Goal: Transaction & Acquisition: Obtain resource

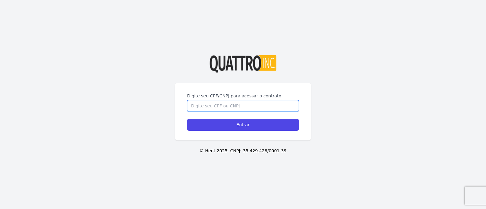
click at [214, 105] on input "Digite seu CPF/CNPJ para acessar o contrato" at bounding box center [243, 106] width 112 height 12
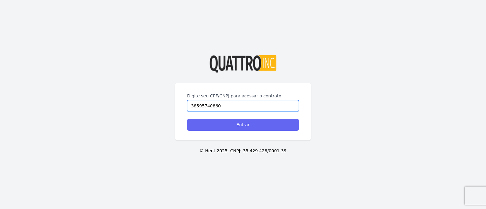
type input "38595740860"
click at [244, 125] on input "Entrar" at bounding box center [243, 125] width 112 height 12
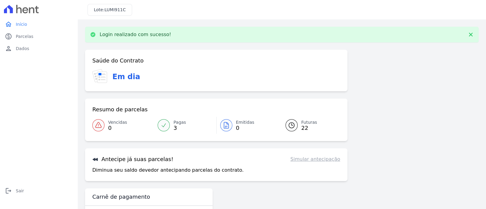
click at [236, 131] on span "0" at bounding box center [245, 128] width 19 height 5
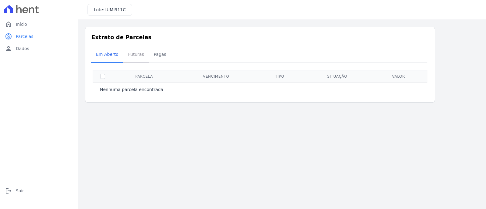
click at [136, 57] on span "Futuras" at bounding box center [136, 54] width 23 height 12
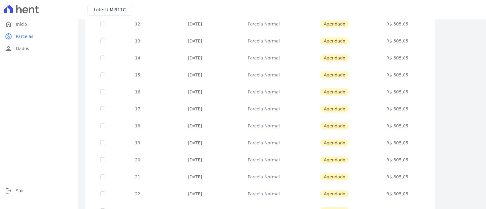
scroll to position [248, 0]
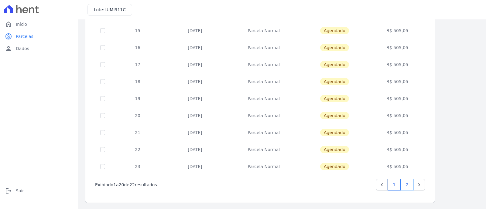
click at [408, 184] on link "2" at bounding box center [407, 185] width 13 height 12
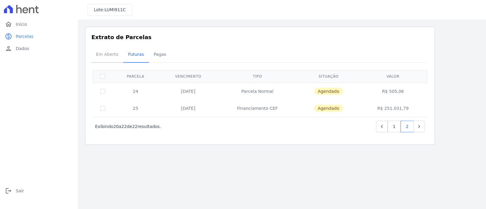
click at [115, 54] on span "Em Aberto" at bounding box center [107, 54] width 30 height 12
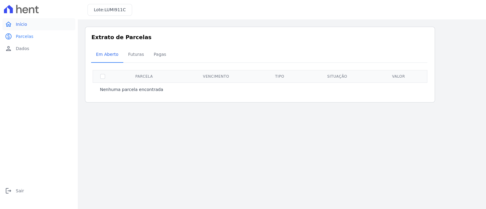
click at [25, 25] on span "Início" at bounding box center [21, 24] width 11 height 6
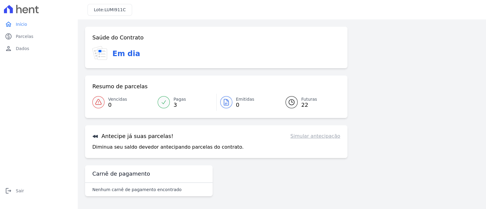
click at [325, 137] on link "Simular antecipação" at bounding box center [316, 136] width 50 height 7
click at [142, 136] on h3 "Antecipe já suas parcelas!" at bounding box center [132, 136] width 81 height 7
click at [141, 143] on div "Antecipe já suas parcelas! Simular antecipação Diminua seu saldo devedor anteci…" at bounding box center [216, 142] width 263 height 33
click at [138, 142] on div "Antecipe já suas parcelas! Simular antecipação Diminua seu saldo devedor anteci…" at bounding box center [216, 142] width 263 height 33
click at [105, 101] on link "Vencidas 0" at bounding box center [123, 102] width 62 height 17
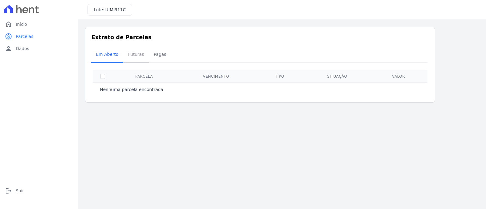
click at [134, 56] on span "Futuras" at bounding box center [136, 54] width 23 height 12
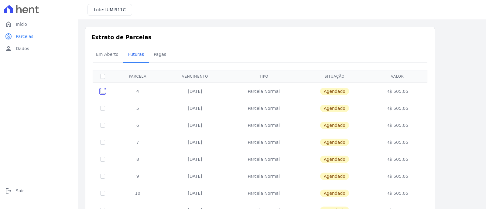
click at [101, 92] on input "checkbox" at bounding box center [102, 91] width 5 height 5
checkbox input "true"
click at [98, 93] on td at bounding box center [103, 91] width 20 height 17
click at [102, 91] on input "checkbox" at bounding box center [102, 91] width 5 height 5
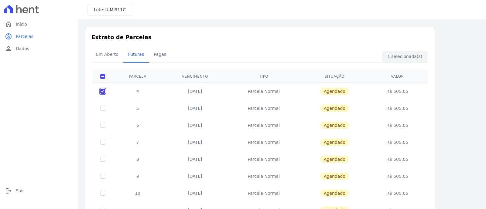
checkbox input "false"
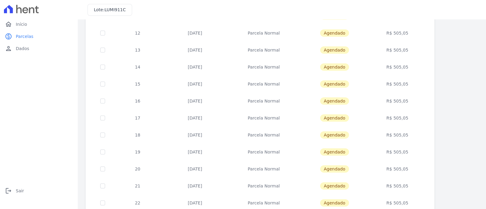
scroll to position [248, 0]
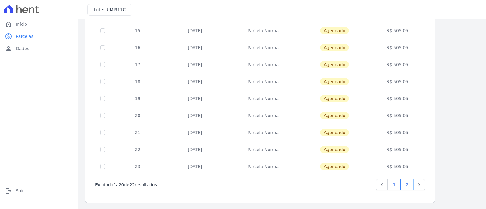
click at [410, 183] on link "2" at bounding box center [407, 185] width 13 height 12
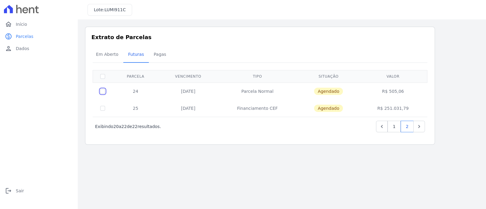
click at [103, 92] on input "checkbox" at bounding box center [102, 91] width 5 height 5
checkbox input "true"
click at [400, 56] on div "Em Aberto Futuras Pagas" at bounding box center [260, 54] width 338 height 15
click at [22, 48] on span "Dados" at bounding box center [22, 49] width 13 height 6
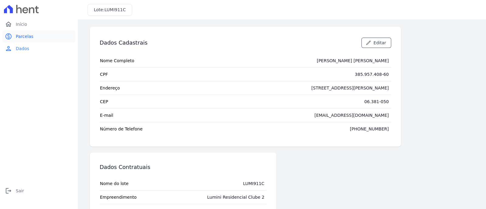
click at [26, 38] on span "Parcelas" at bounding box center [25, 36] width 18 height 6
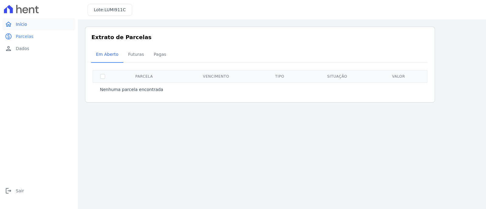
click at [18, 22] on span "Início" at bounding box center [21, 24] width 11 height 6
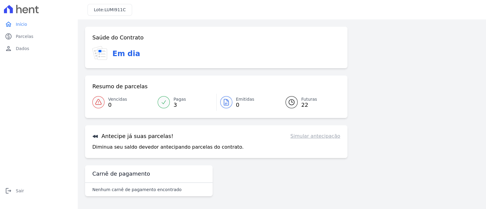
click at [115, 53] on h3 "Em dia" at bounding box center [126, 53] width 28 height 11
click at [130, 168] on div "Carnê de pagamento" at bounding box center [149, 175] width 128 height 18
click at [122, 130] on div "Antecipe já suas parcelas! Simular antecipação Diminua seu saldo devedor anteci…" at bounding box center [216, 142] width 263 height 33
click at [95, 137] on icon at bounding box center [95, 136] width 5 height 3
click at [97, 136] on icon at bounding box center [95, 136] width 5 height 3
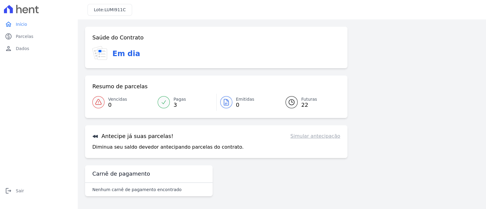
click at [327, 136] on link "Simular antecipação" at bounding box center [316, 136] width 50 height 7
drag, startPoint x: 314, startPoint y: 141, endPoint x: 232, endPoint y: 146, distance: 82.2
click at [313, 141] on div "Antecipe já suas parcelas! Simular antecipação Diminua seu saldo devedor anteci…" at bounding box center [216, 142] width 263 height 33
click at [179, 148] on p "Diminua seu saldo devedor antecipando parcelas do contrato." at bounding box center [167, 147] width 151 height 7
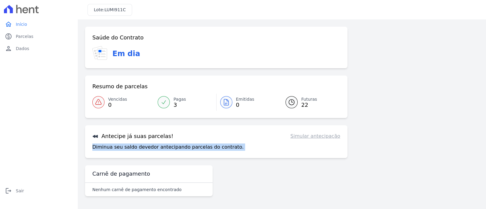
click at [180, 147] on p "Diminua seu saldo devedor antecipando parcelas do contrato." at bounding box center [167, 147] width 151 height 7
click at [181, 147] on p "Diminua seu saldo devedor antecipando parcelas do contrato." at bounding box center [167, 147] width 151 height 7
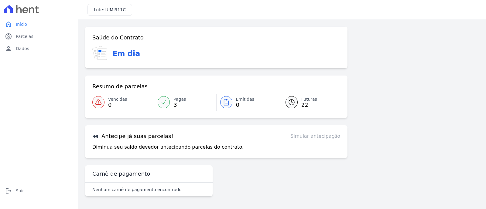
click at [212, 138] on div "Antecipe já suas parcelas! Simular antecipação" at bounding box center [216, 136] width 248 height 7
click at [230, 105] on div at bounding box center [226, 102] width 12 height 12
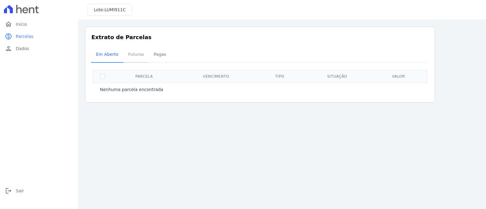
click at [145, 56] on link "Futuras" at bounding box center [136, 55] width 26 height 16
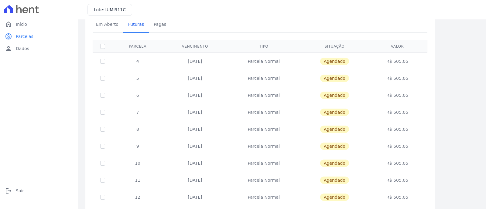
scroll to position [248, 0]
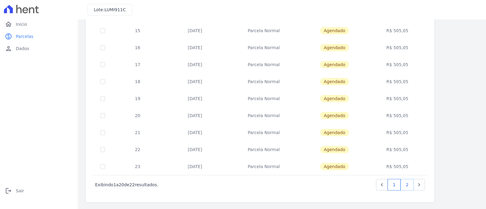
click at [405, 184] on link "2" at bounding box center [407, 185] width 13 height 12
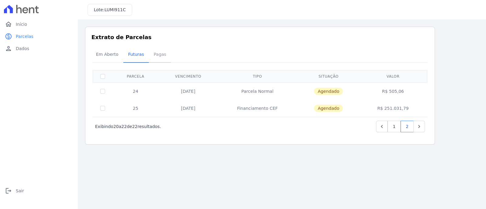
click at [157, 54] on span "Pagas" at bounding box center [160, 54] width 20 height 12
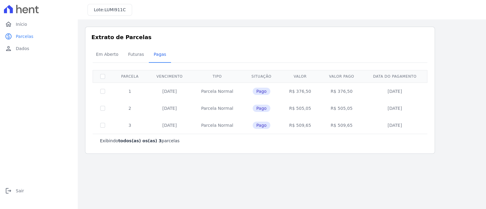
click at [165, 126] on td "20/10/2025" at bounding box center [169, 125] width 44 height 17
click at [133, 56] on span "Futuras" at bounding box center [136, 54] width 23 height 12
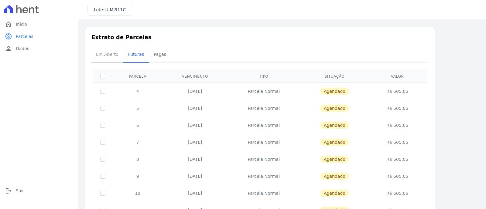
click at [114, 56] on span "Em Aberto" at bounding box center [107, 54] width 30 height 12
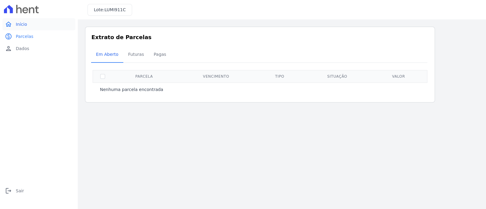
click at [27, 26] on link "home Início" at bounding box center [38, 24] width 73 height 12
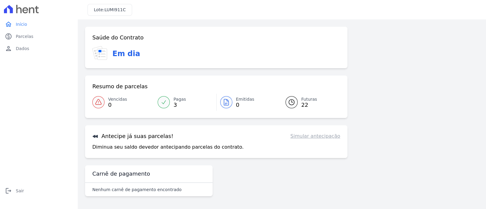
click at [312, 137] on link "Simular antecipação" at bounding box center [316, 136] width 50 height 7
click at [169, 105] on link "Pagas 3" at bounding box center [185, 102] width 62 height 17
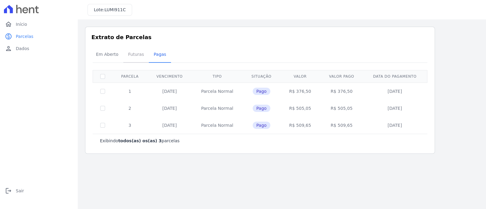
click at [132, 55] on span "Futuras" at bounding box center [136, 54] width 23 height 12
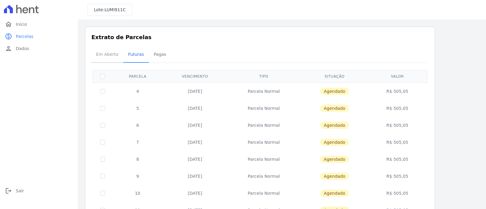
click at [109, 55] on span "Em Aberto" at bounding box center [107, 54] width 30 height 12
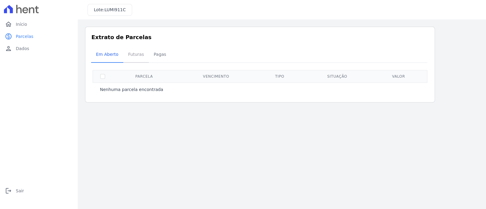
click at [129, 54] on span "Futuras" at bounding box center [136, 54] width 23 height 12
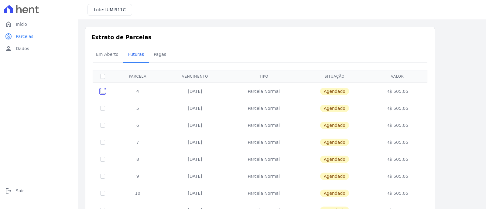
click at [102, 92] on input "checkbox" at bounding box center [102, 91] width 5 height 5
checkbox input "true"
click at [397, 55] on div "Em Aberto Futuras Pagas" at bounding box center [260, 54] width 338 height 15
click at [334, 92] on span "Agendado" at bounding box center [334, 91] width 29 height 7
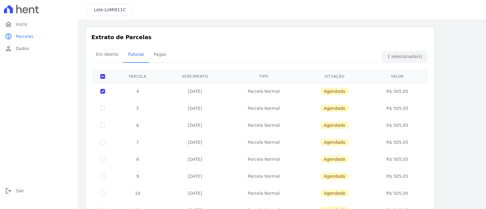
click at [335, 92] on span "Agendado" at bounding box center [334, 91] width 29 height 7
click at [195, 92] on td "20/11/2025" at bounding box center [195, 91] width 64 height 17
click at [134, 91] on td "4" at bounding box center [137, 91] width 50 height 17
click at [18, 22] on span "Início" at bounding box center [21, 24] width 11 height 6
